Goal: Task Accomplishment & Management: Check status

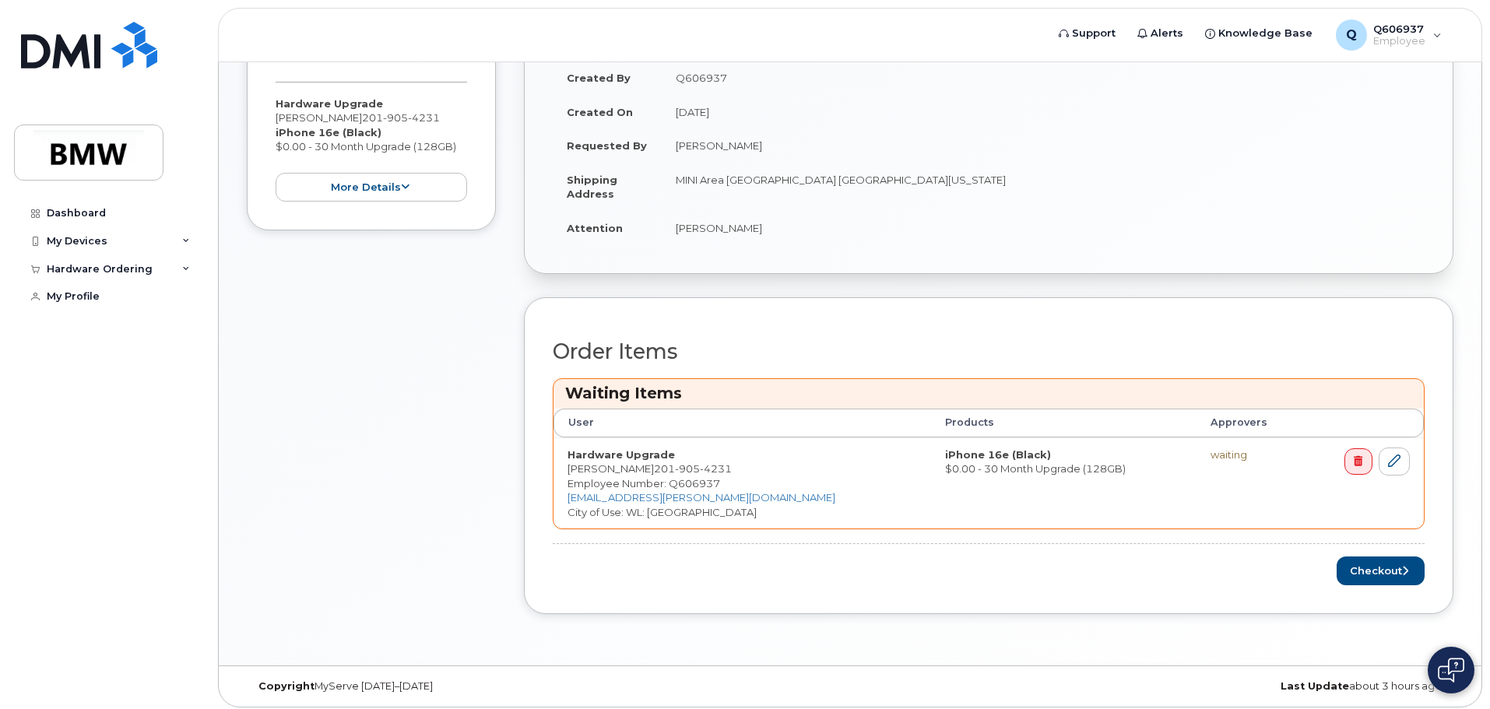
scroll to position [367, 0]
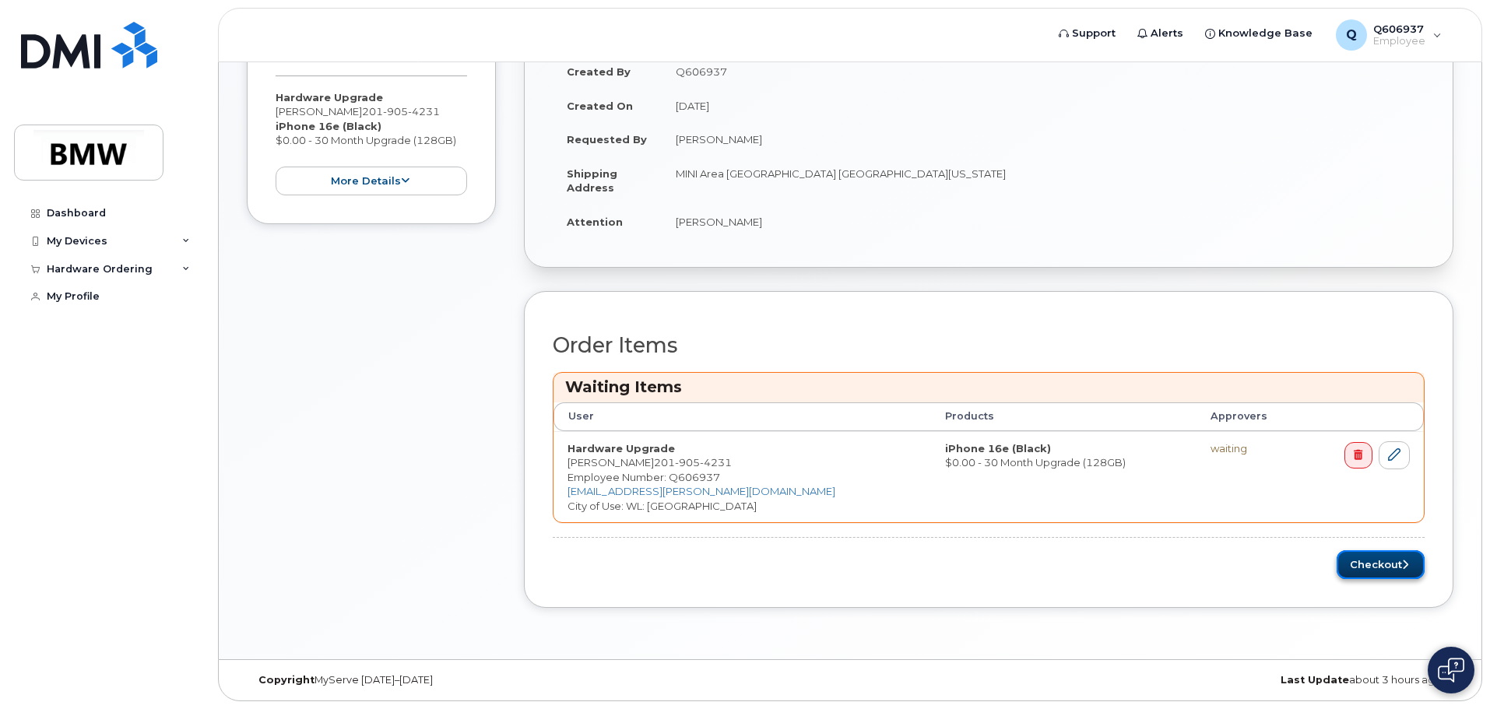
click at [1399, 565] on button "Checkout" at bounding box center [1381, 564] width 88 height 29
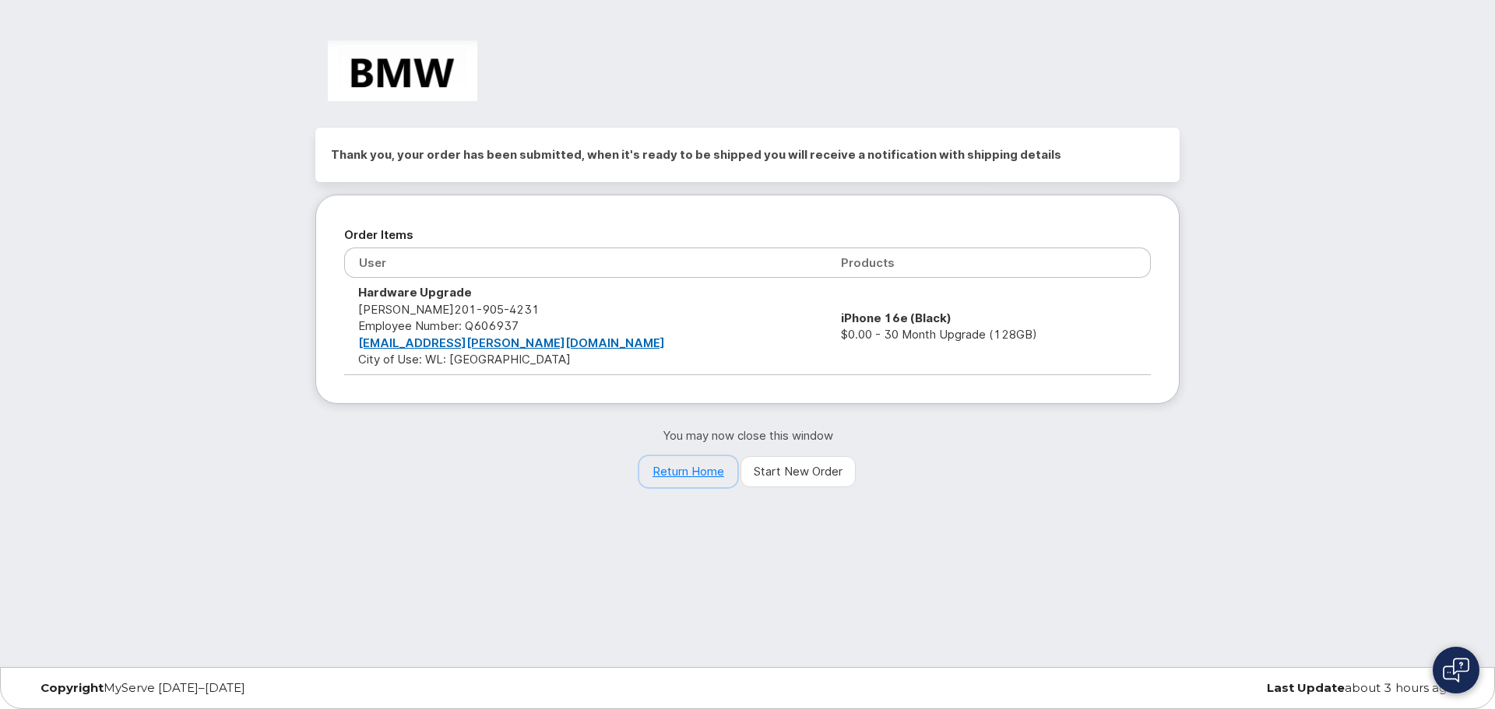
click at [685, 470] on link "Return Home" at bounding box center [688, 471] width 98 height 31
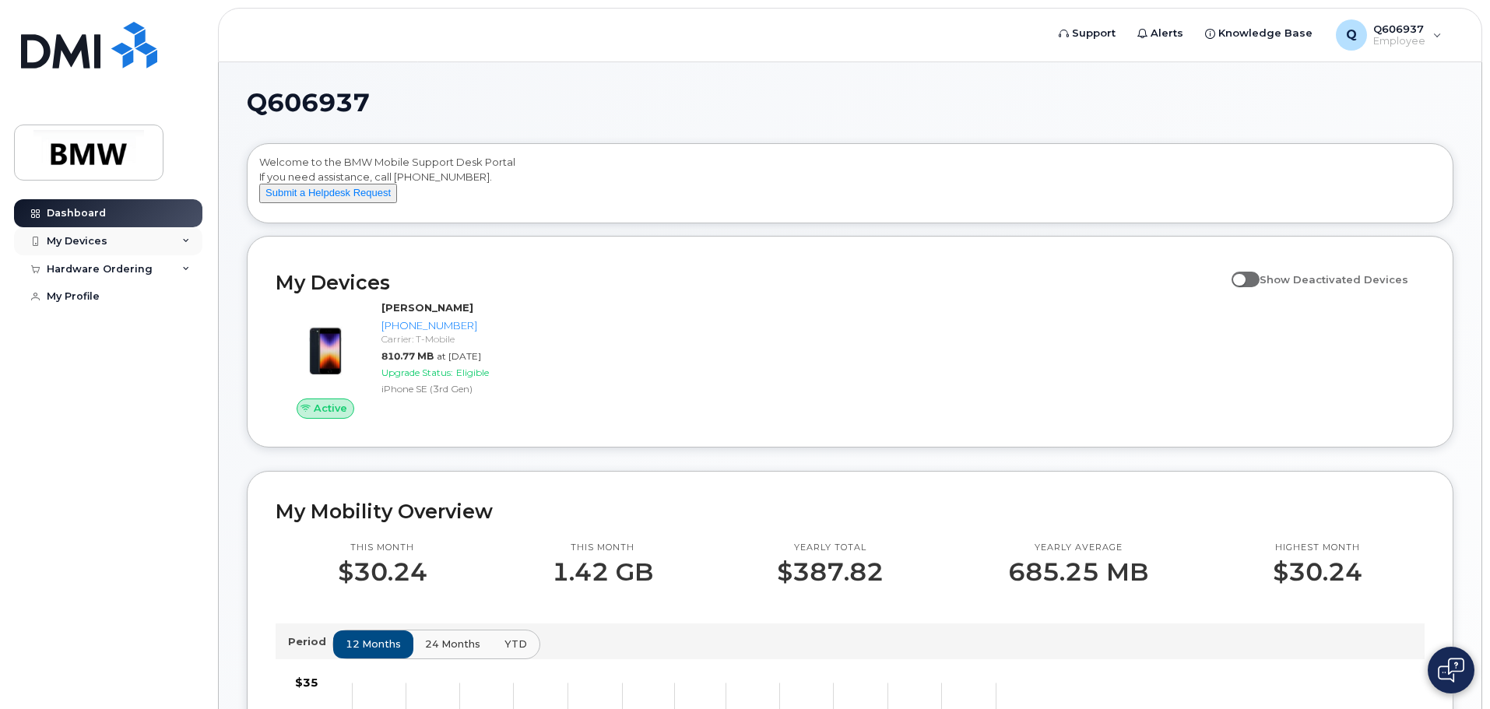
click at [154, 244] on div "My Devices" at bounding box center [108, 241] width 188 height 28
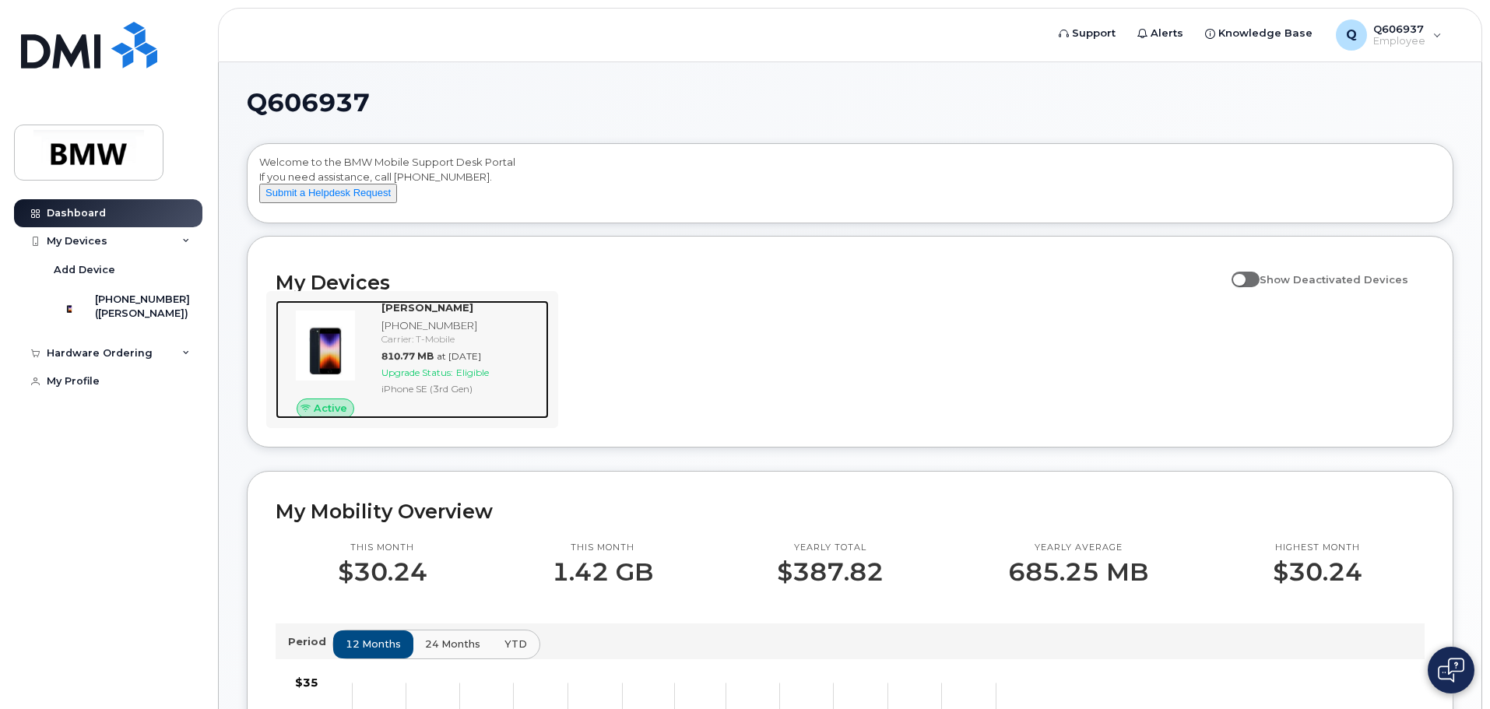
click at [402, 346] on div "Carrier: T-Mobile" at bounding box center [461, 338] width 161 height 13
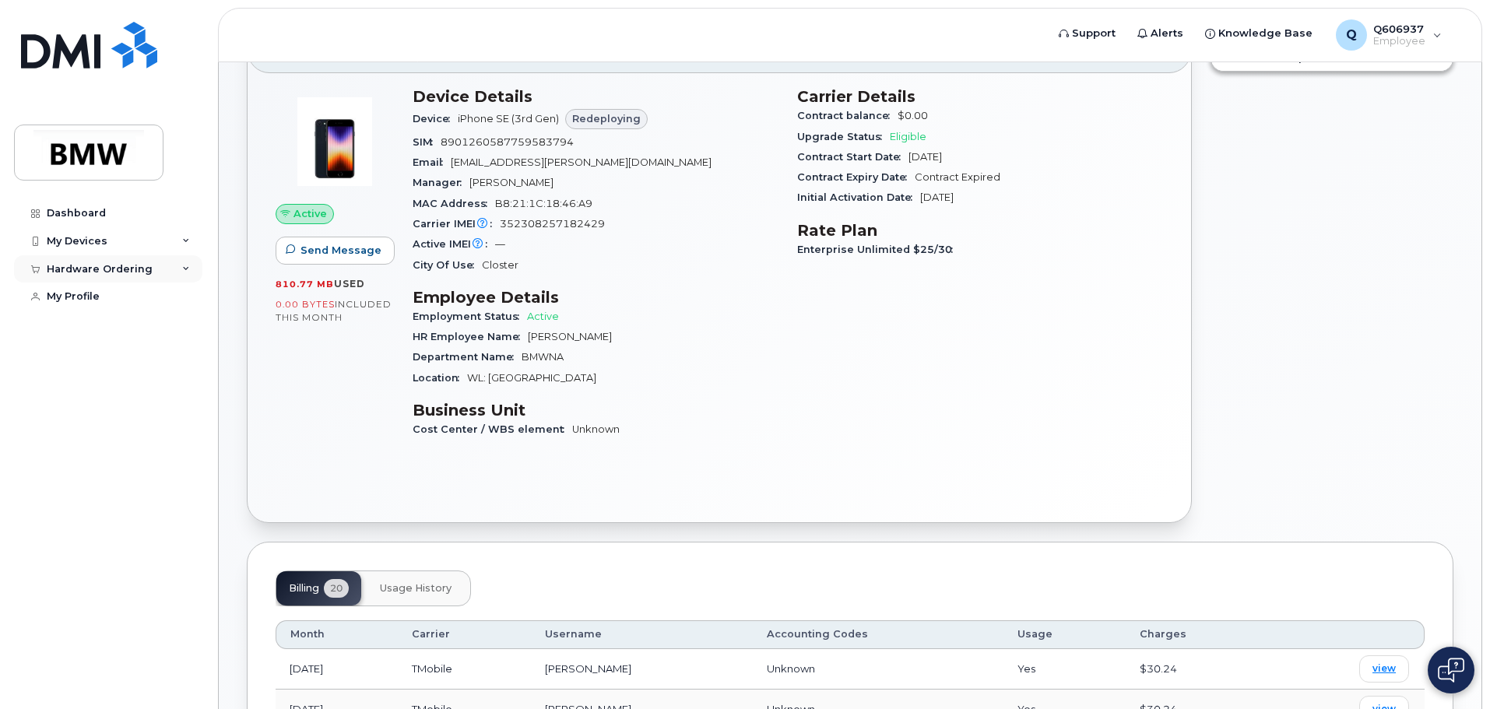
scroll to position [78, 0]
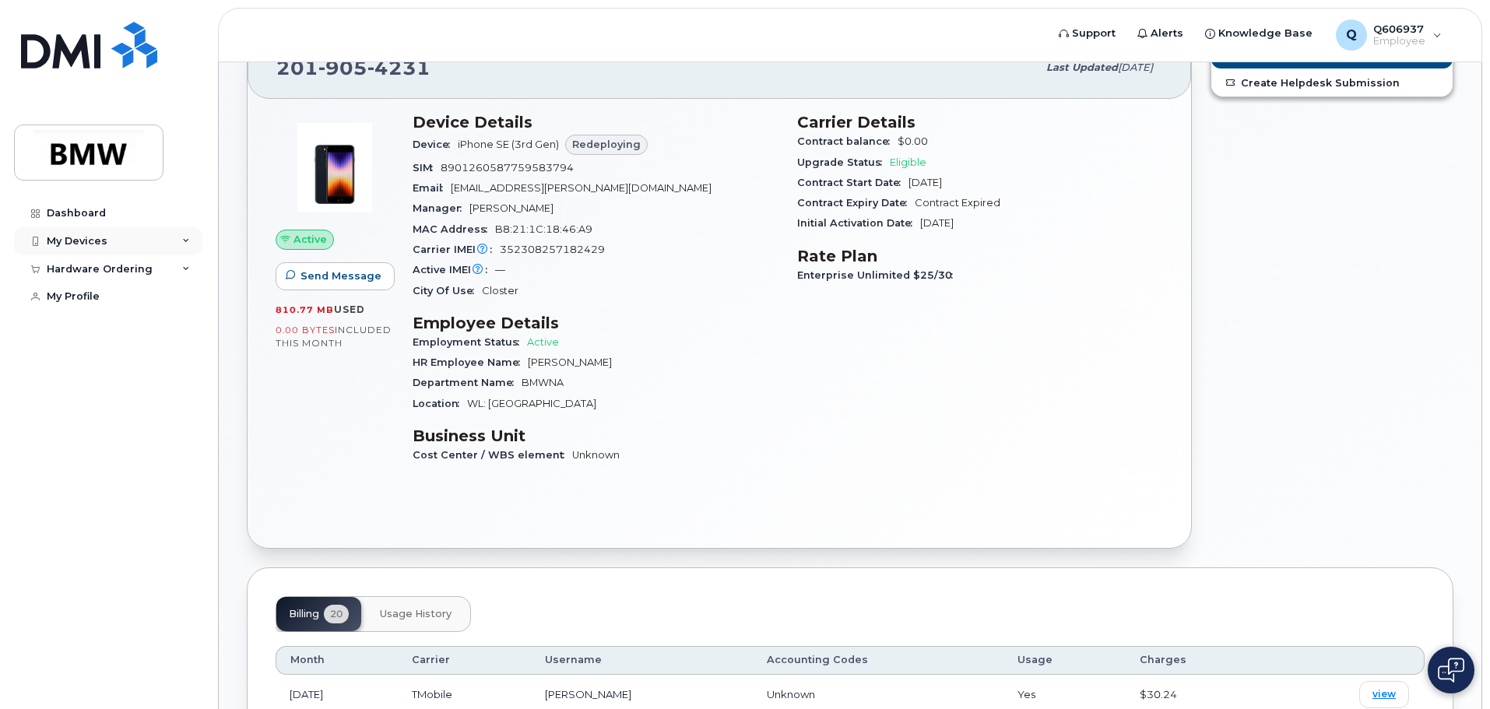
click at [151, 241] on div "My Devices" at bounding box center [108, 241] width 188 height 28
click at [106, 360] on div "Hardware Ordering" at bounding box center [100, 353] width 106 height 12
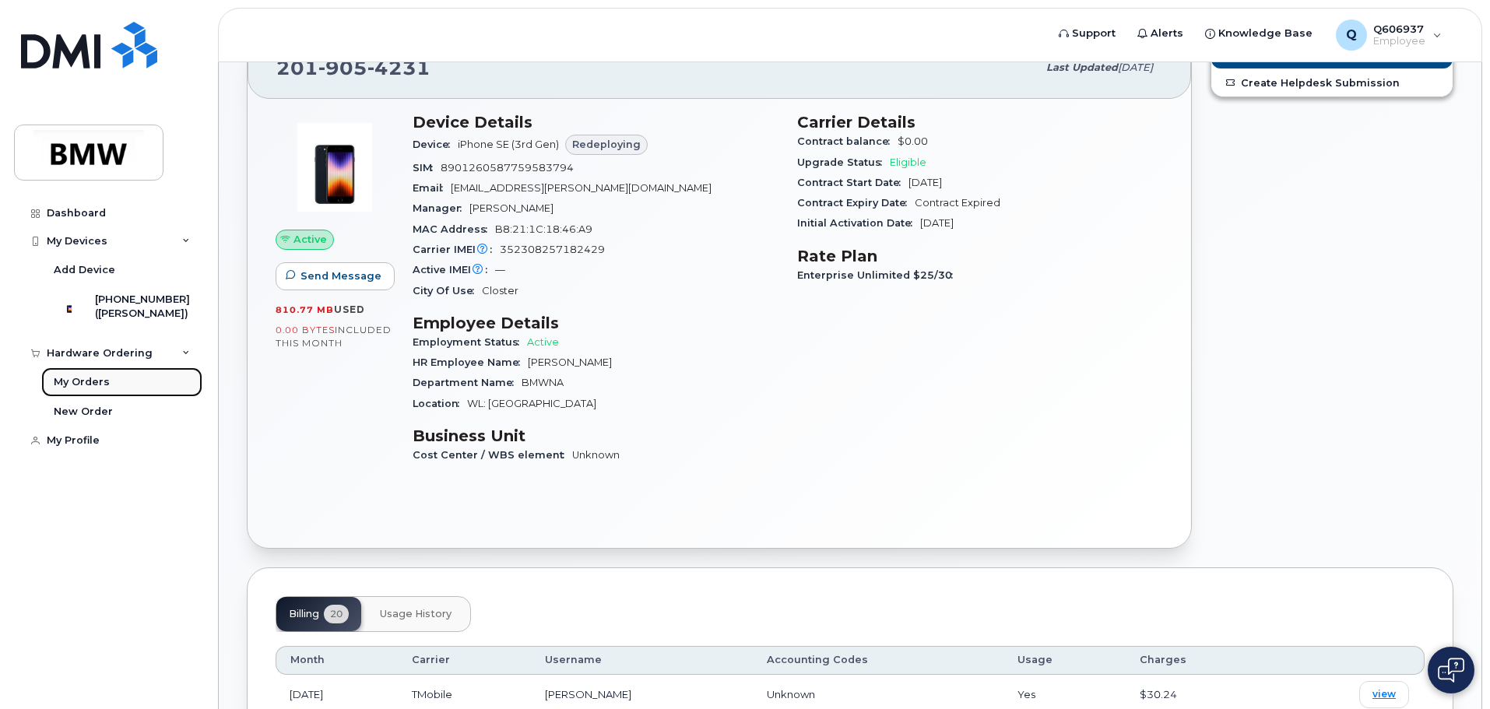
click at [108, 388] on link "My Orders" at bounding box center [121, 382] width 161 height 30
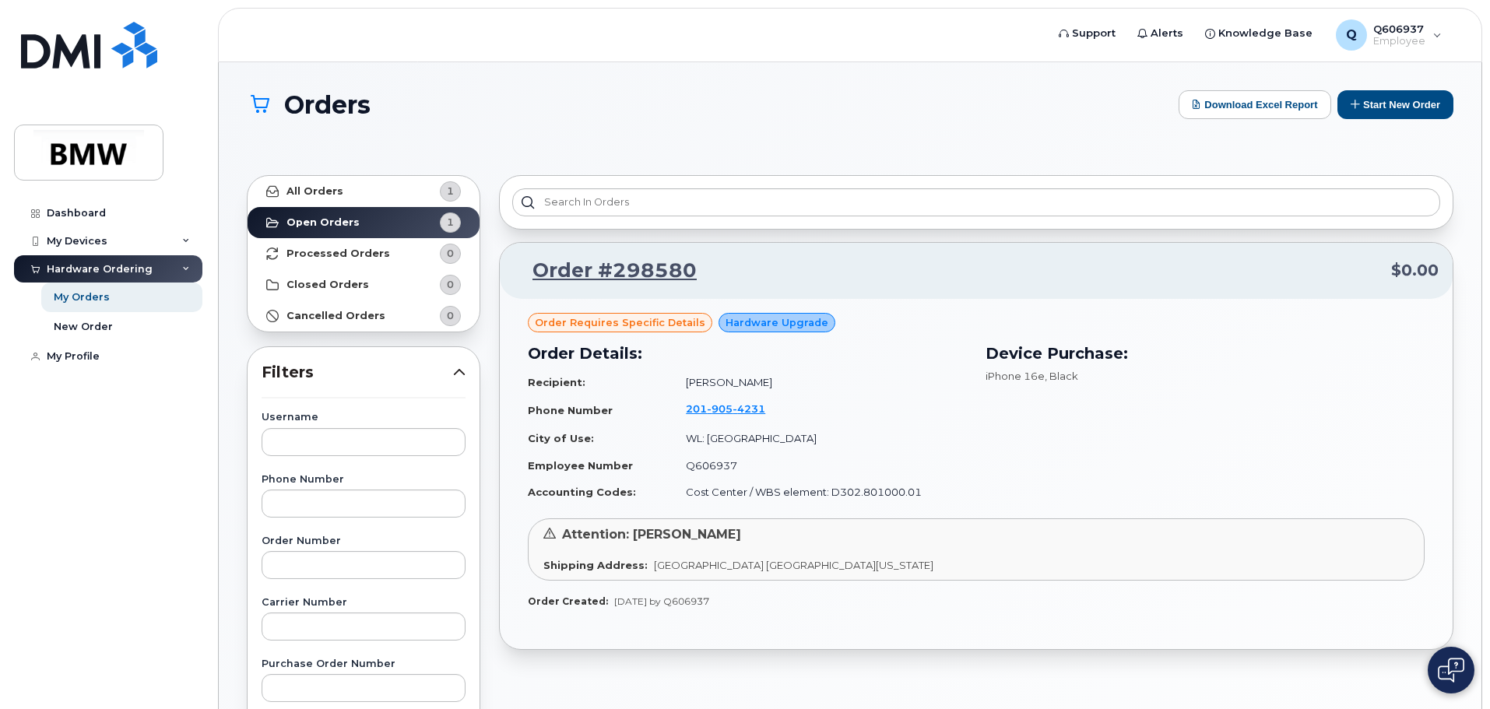
click at [722, 550] on div "Attention: [PERSON_NAME] Shipping Address: [STREET_ADDRESS][US_STATE]" at bounding box center [976, 549] width 897 height 62
